Goal: Check status: Check status

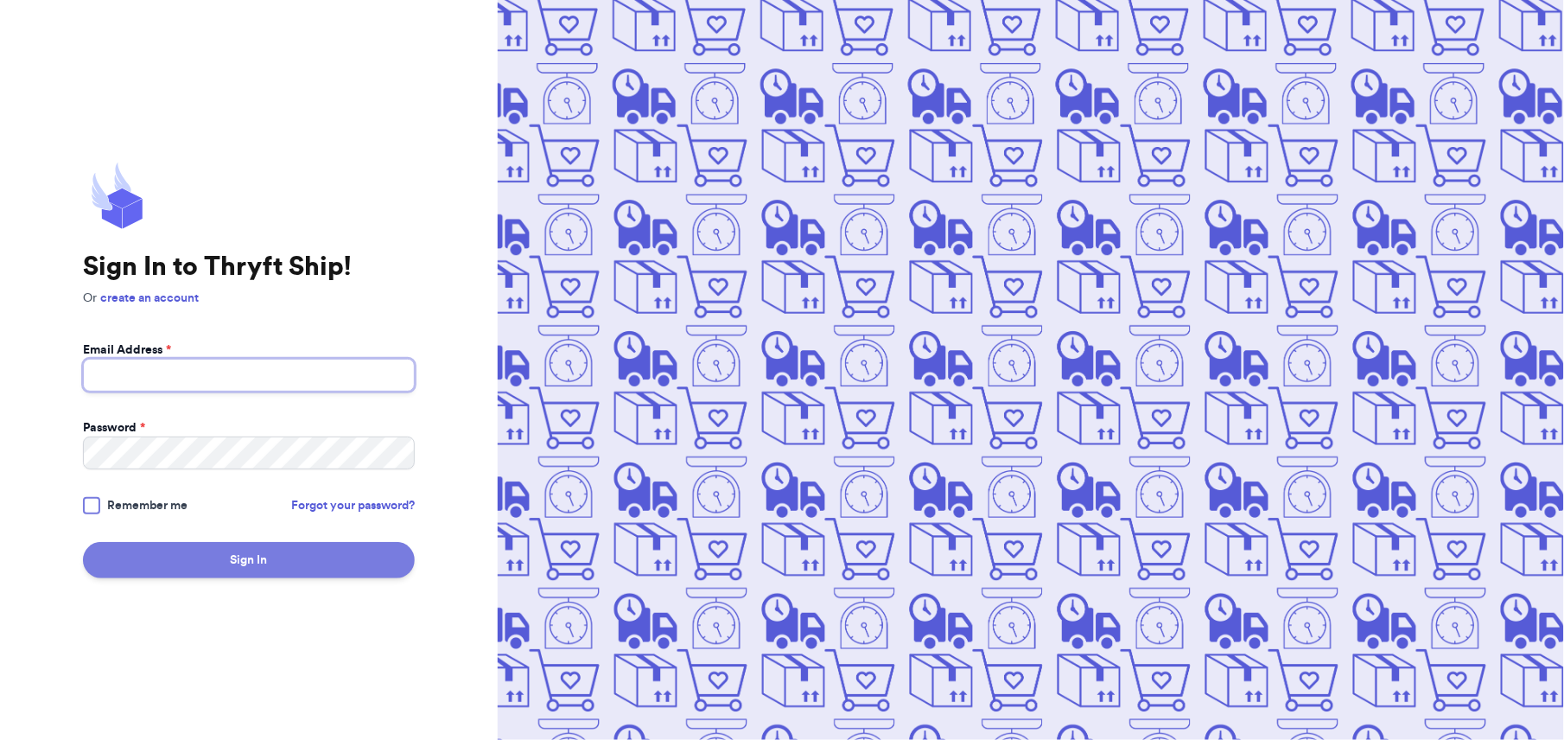
type input "[PERSON_NAME][EMAIL_ADDRESS][DOMAIN_NAME]"
click at [253, 551] on button "Sign In" at bounding box center [249, 560] width 332 height 36
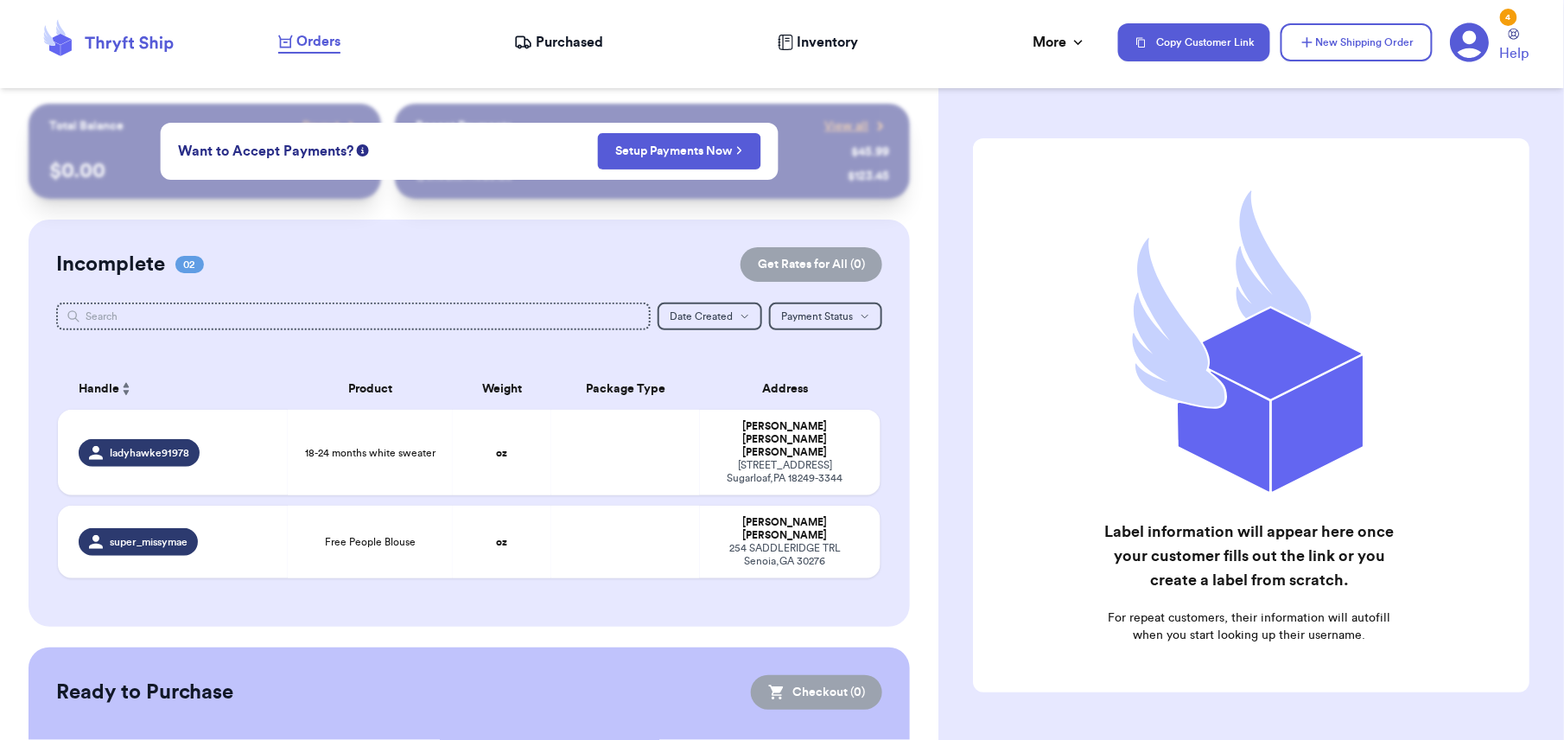
click at [544, 46] on span "Purchased" at bounding box center [569, 42] width 67 height 21
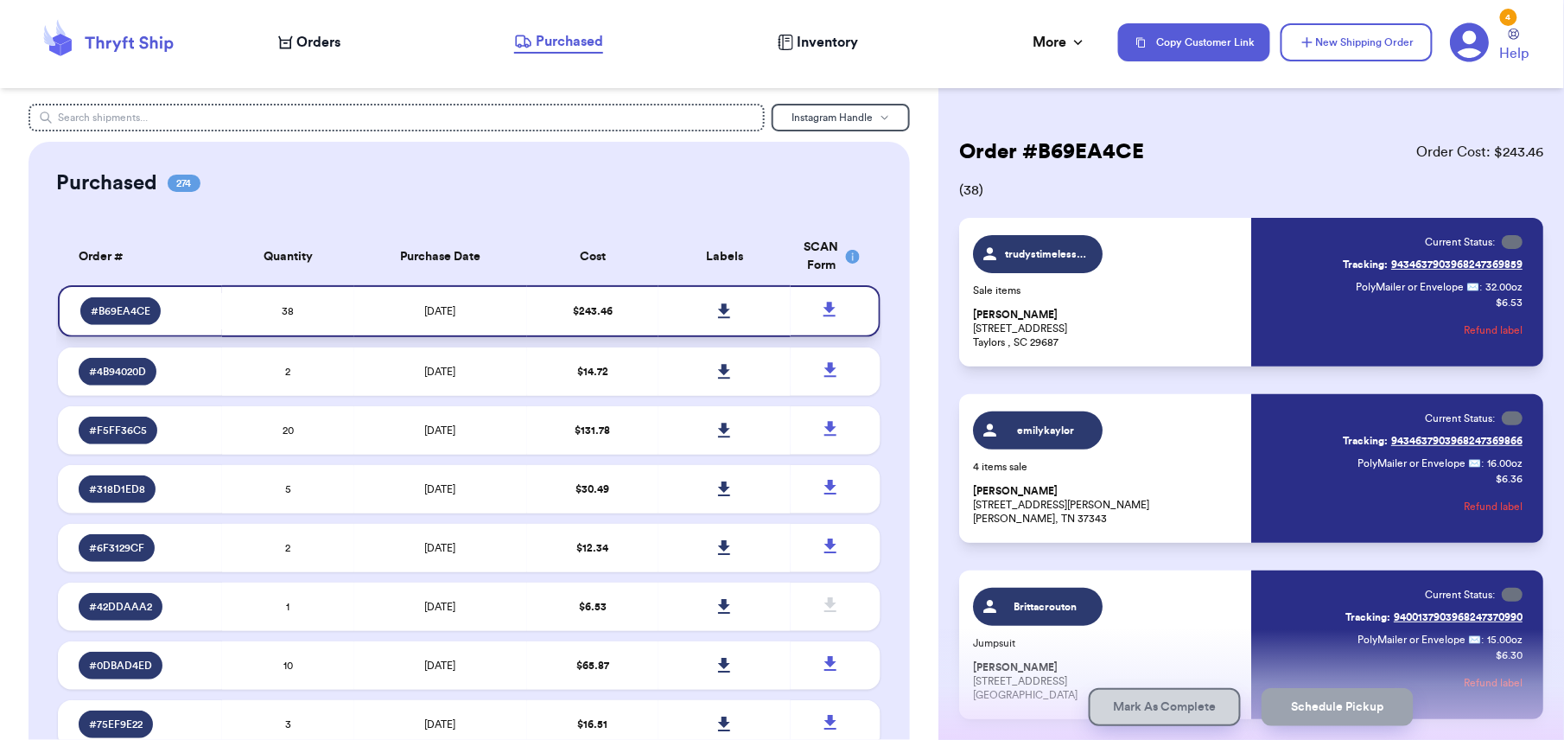
click at [718, 311] on icon at bounding box center [724, 310] width 12 height 15
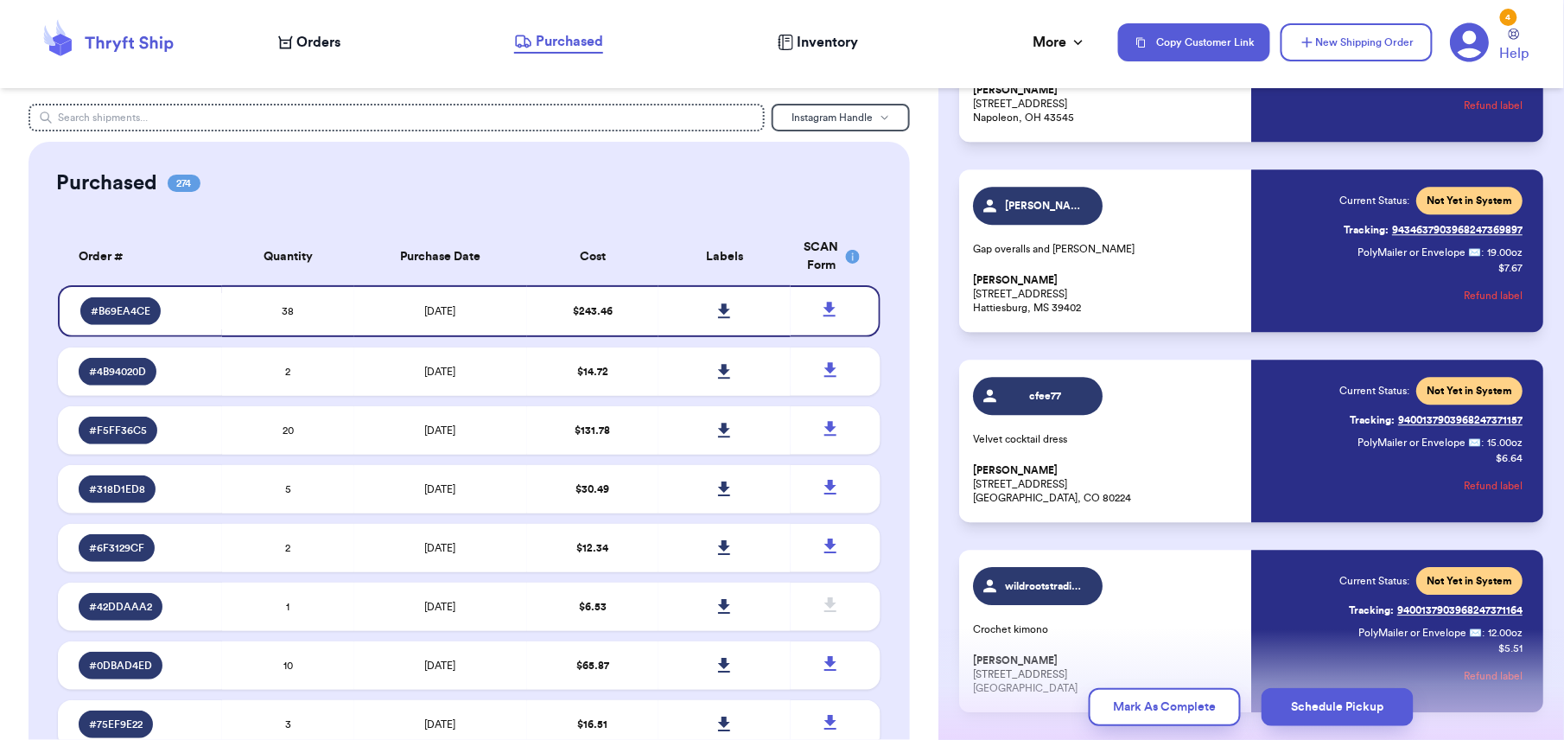
scroll to position [3836, 0]
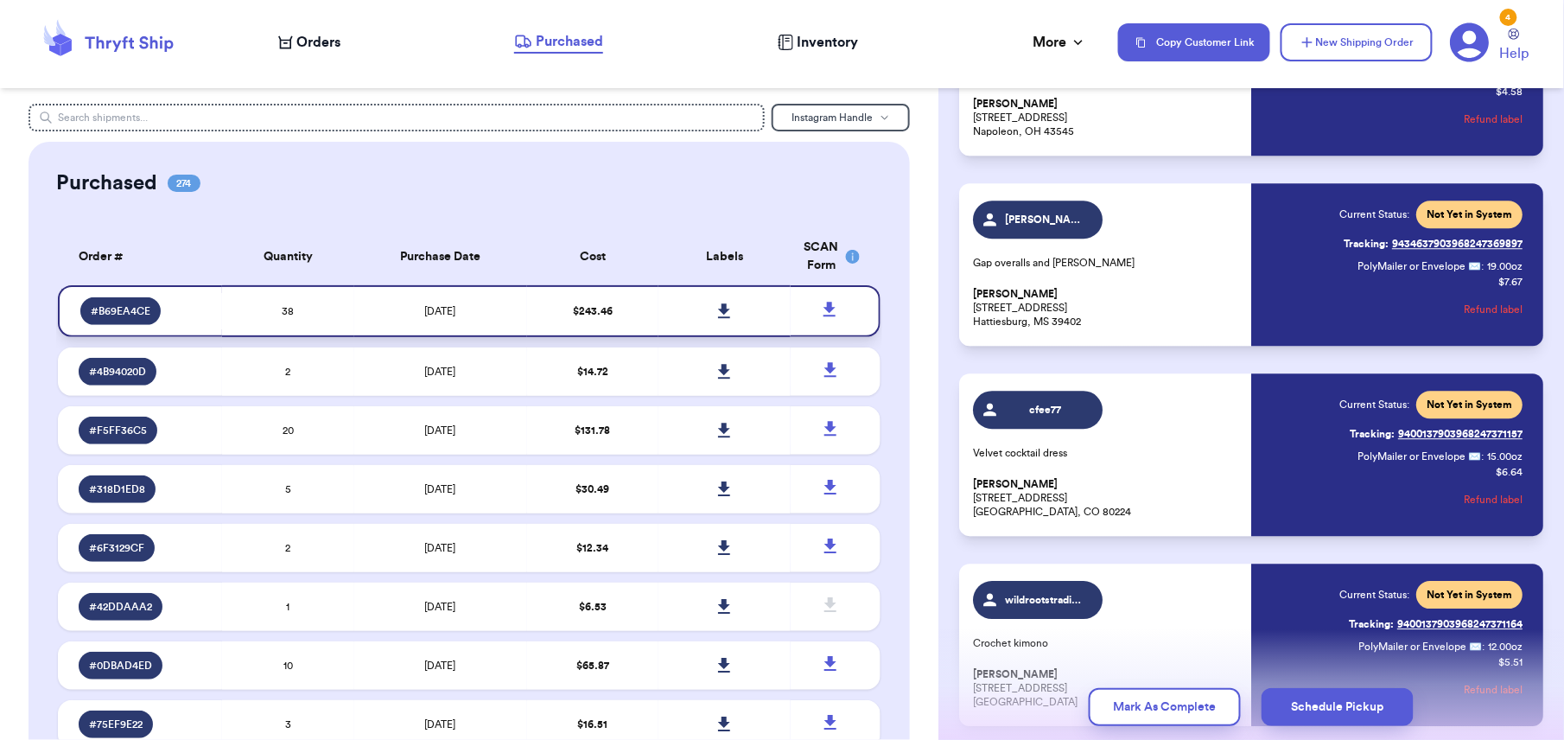
click at [718, 313] on icon at bounding box center [724, 311] width 13 height 16
